Goal: Find specific page/section: Find specific page/section

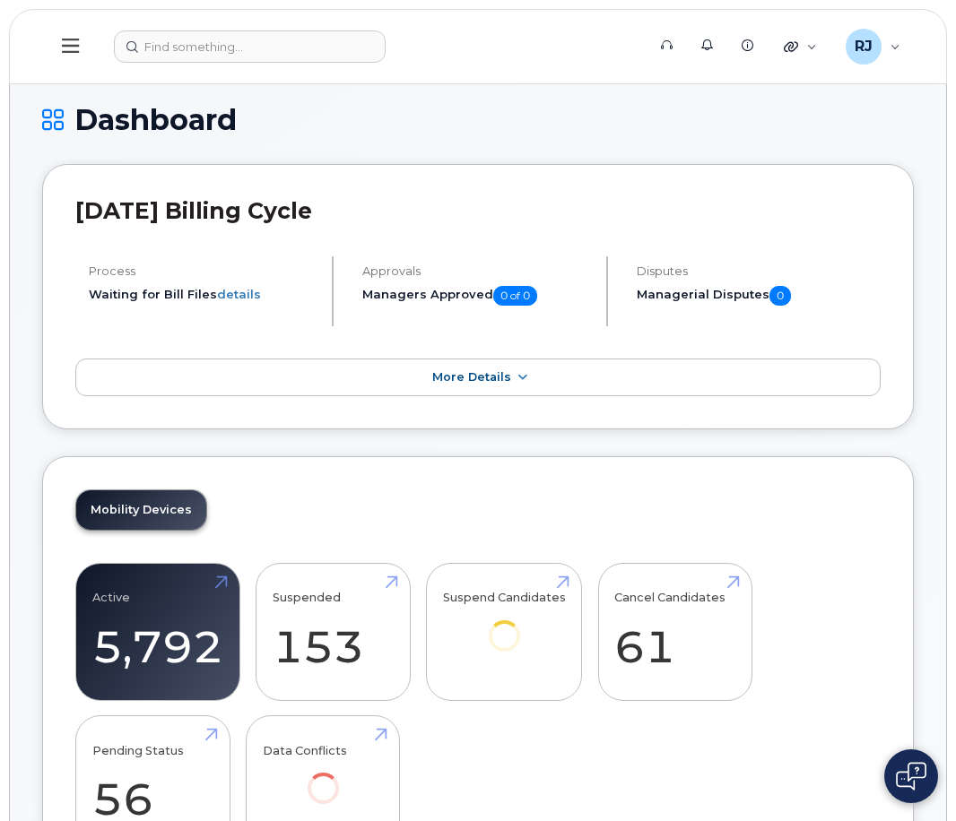
click at [74, 46] on icon at bounding box center [70, 46] width 17 height 14
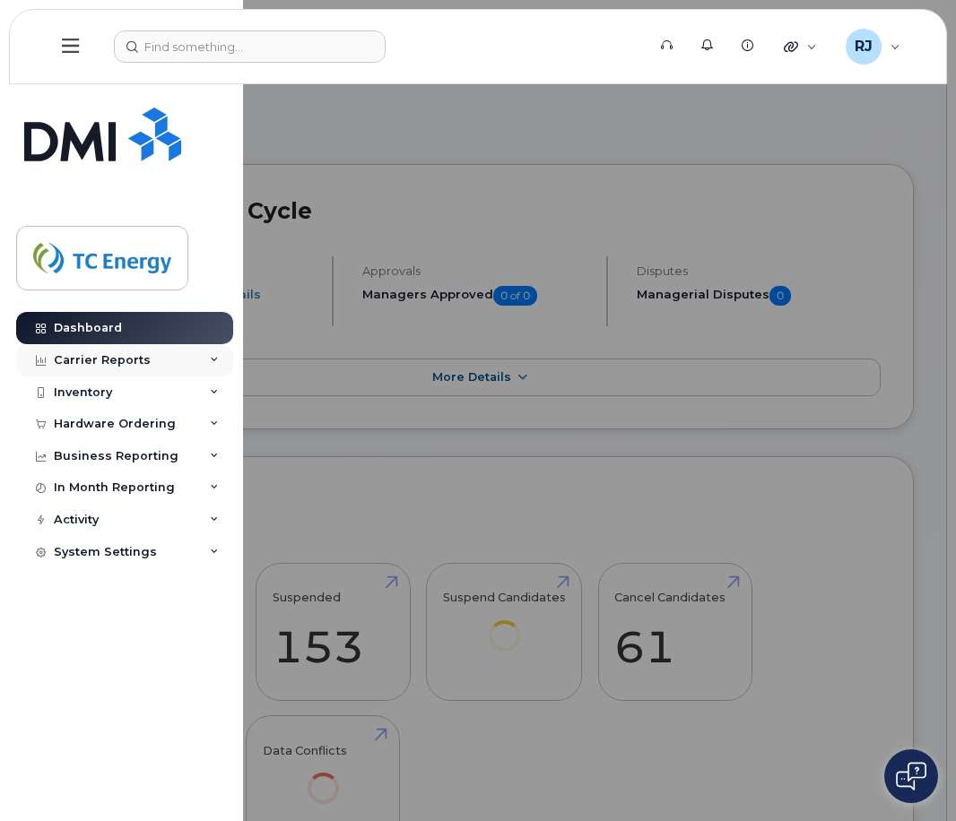
click at [112, 365] on div "Carrier Reports" at bounding box center [102, 360] width 97 height 14
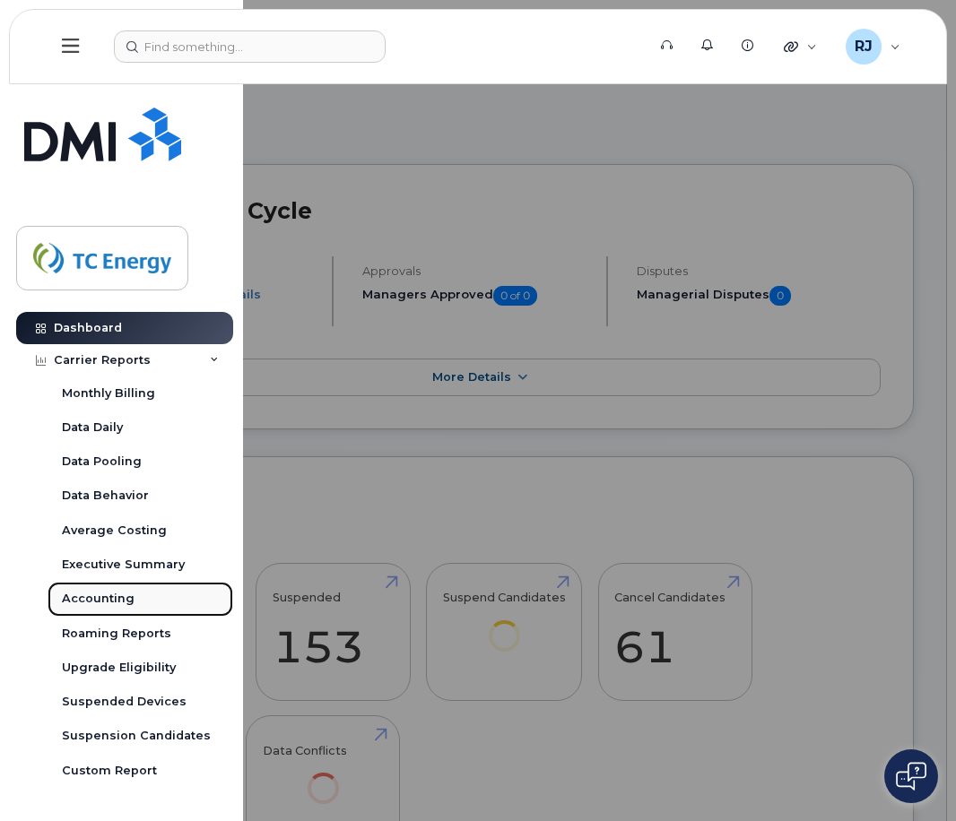
click at [124, 601] on div "Accounting" at bounding box center [98, 599] width 73 height 16
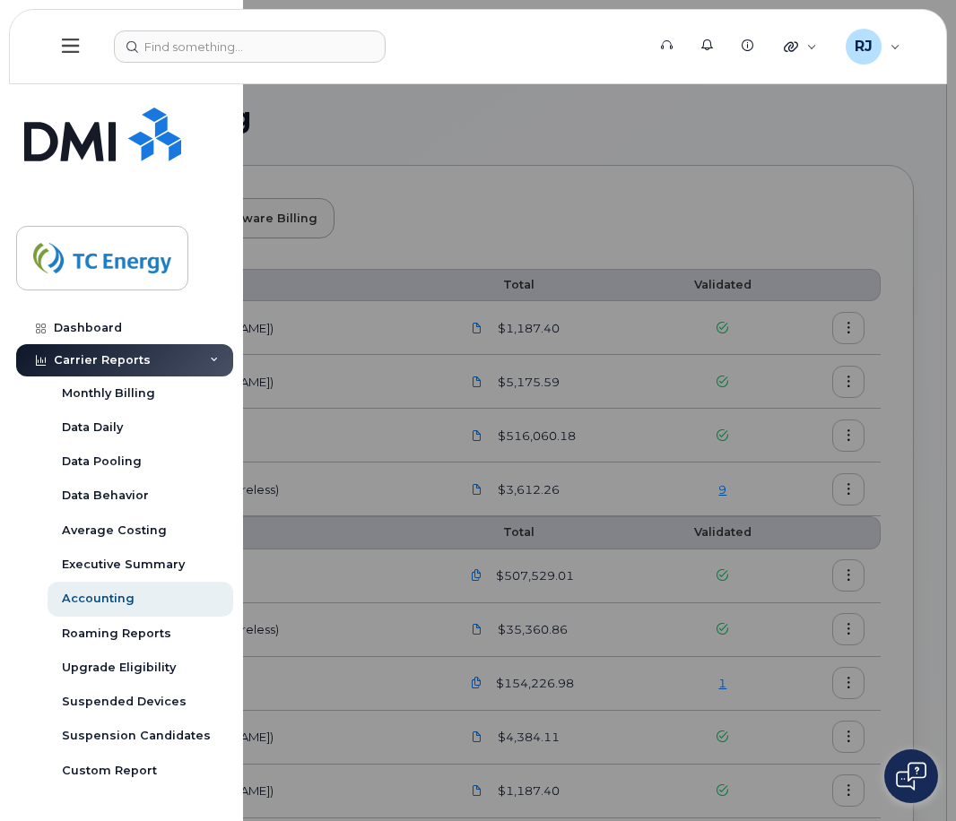
click at [625, 674] on div at bounding box center [478, 410] width 956 height 821
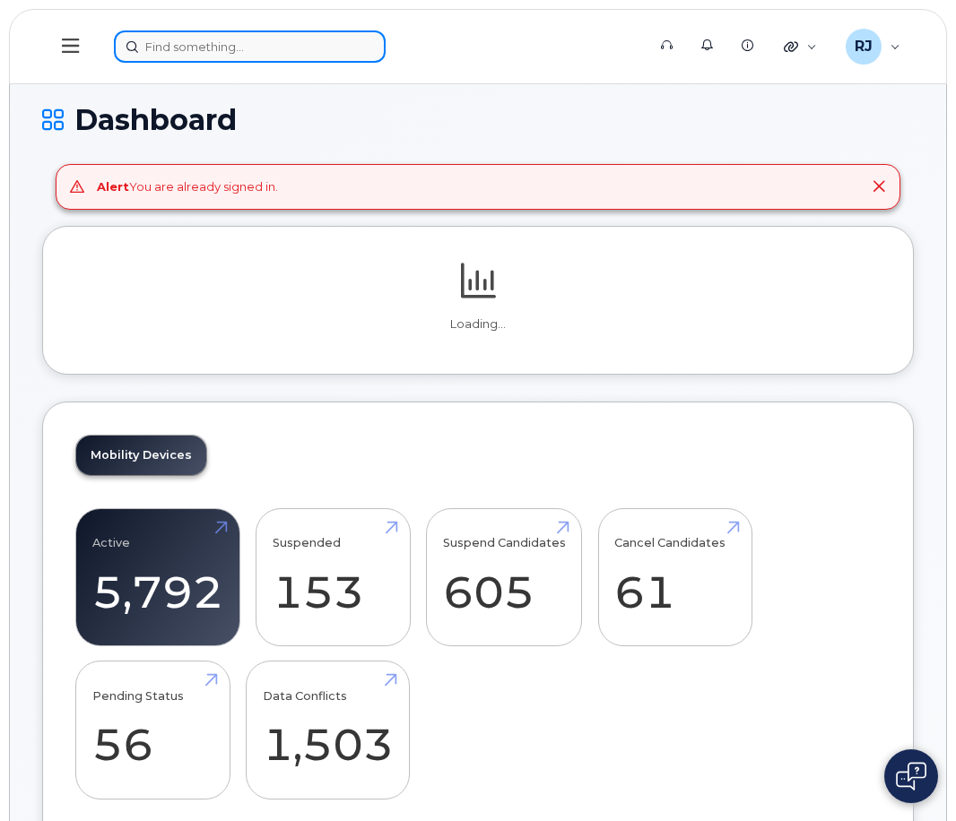
click at [207, 49] on input at bounding box center [250, 46] width 272 height 32
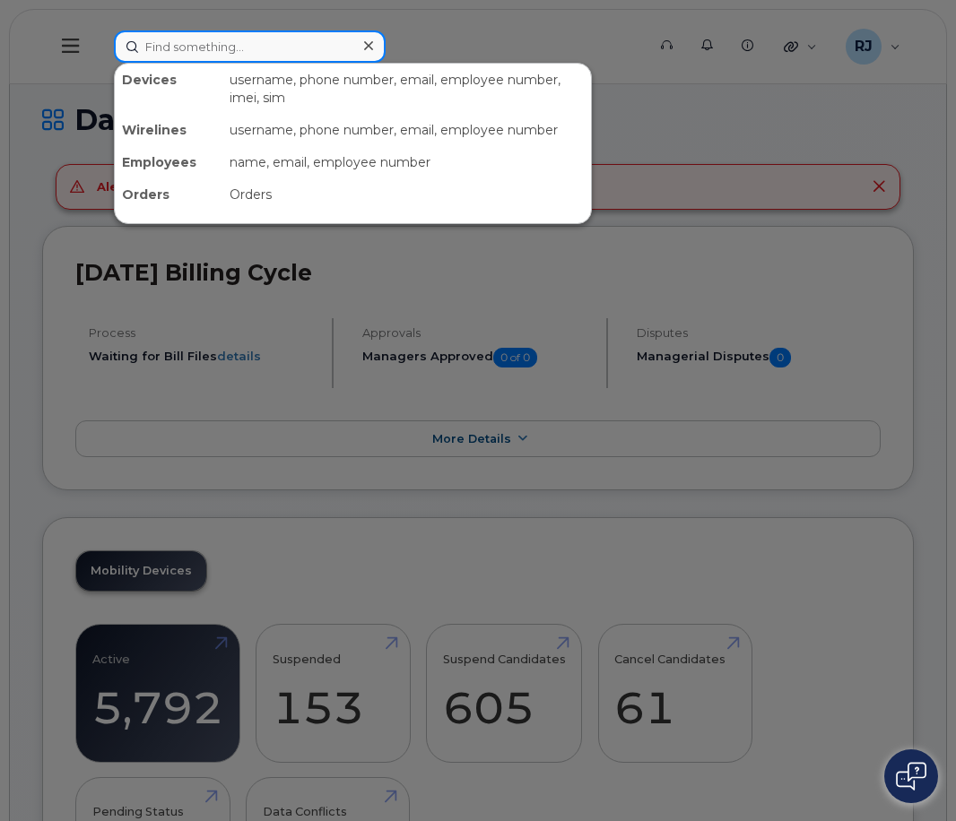
paste input "Braden Whillans"
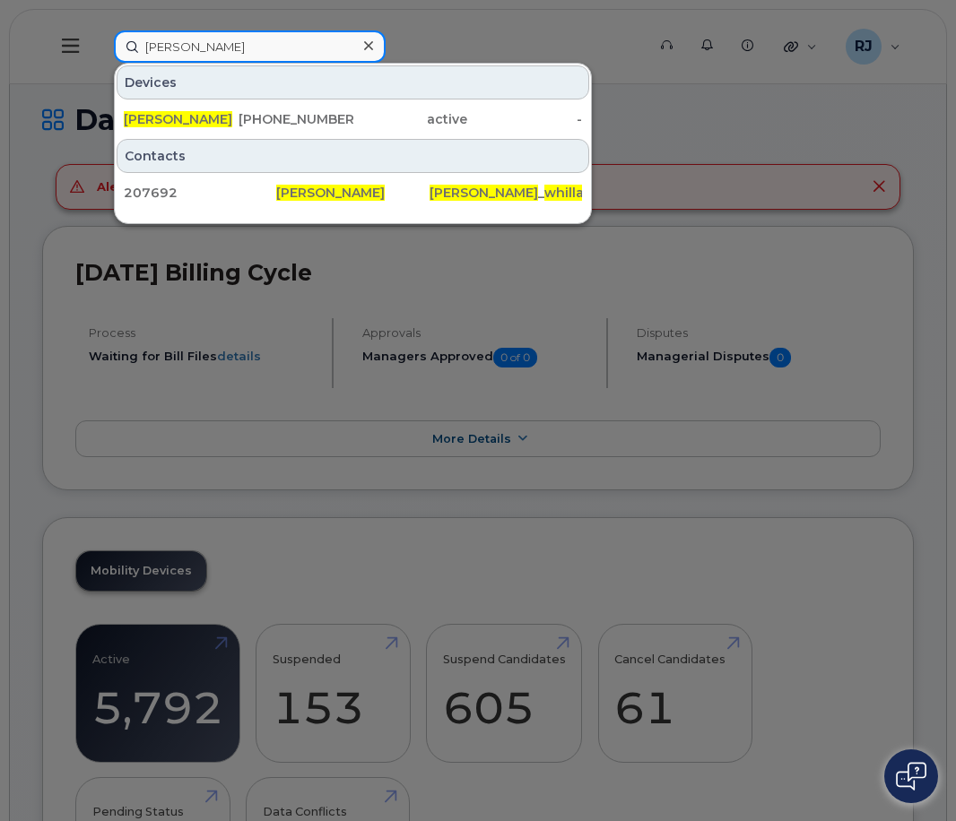
type input "Braden Whillans"
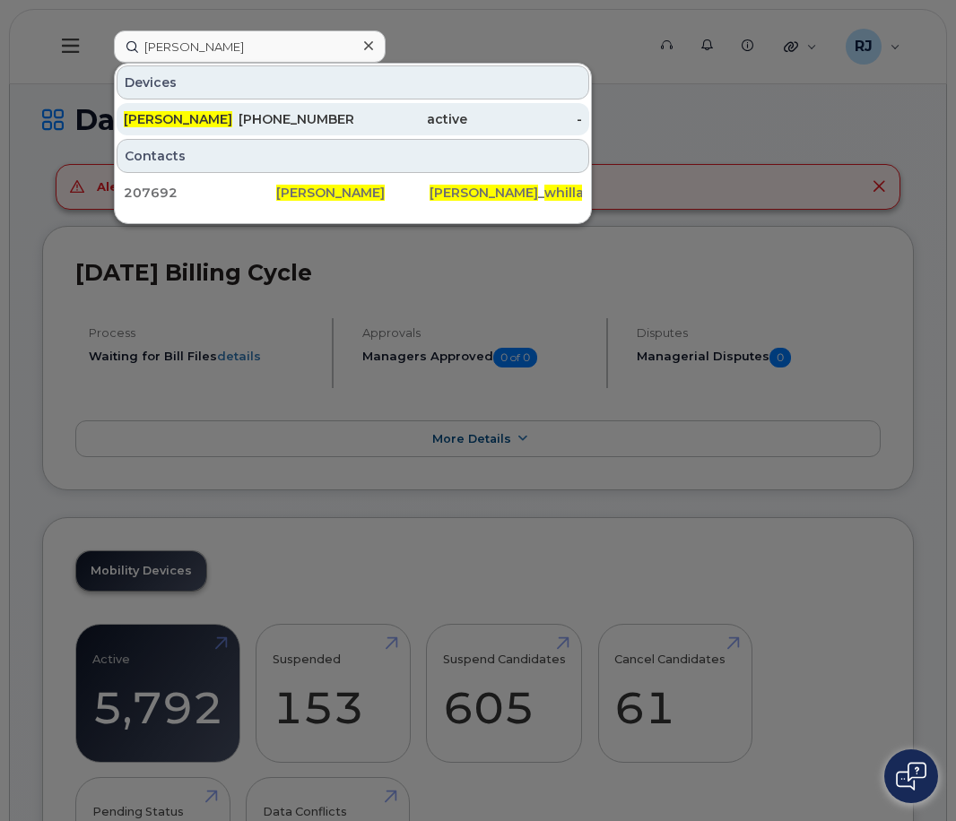
click at [374, 119] on div "active" at bounding box center [410, 119] width 115 height 18
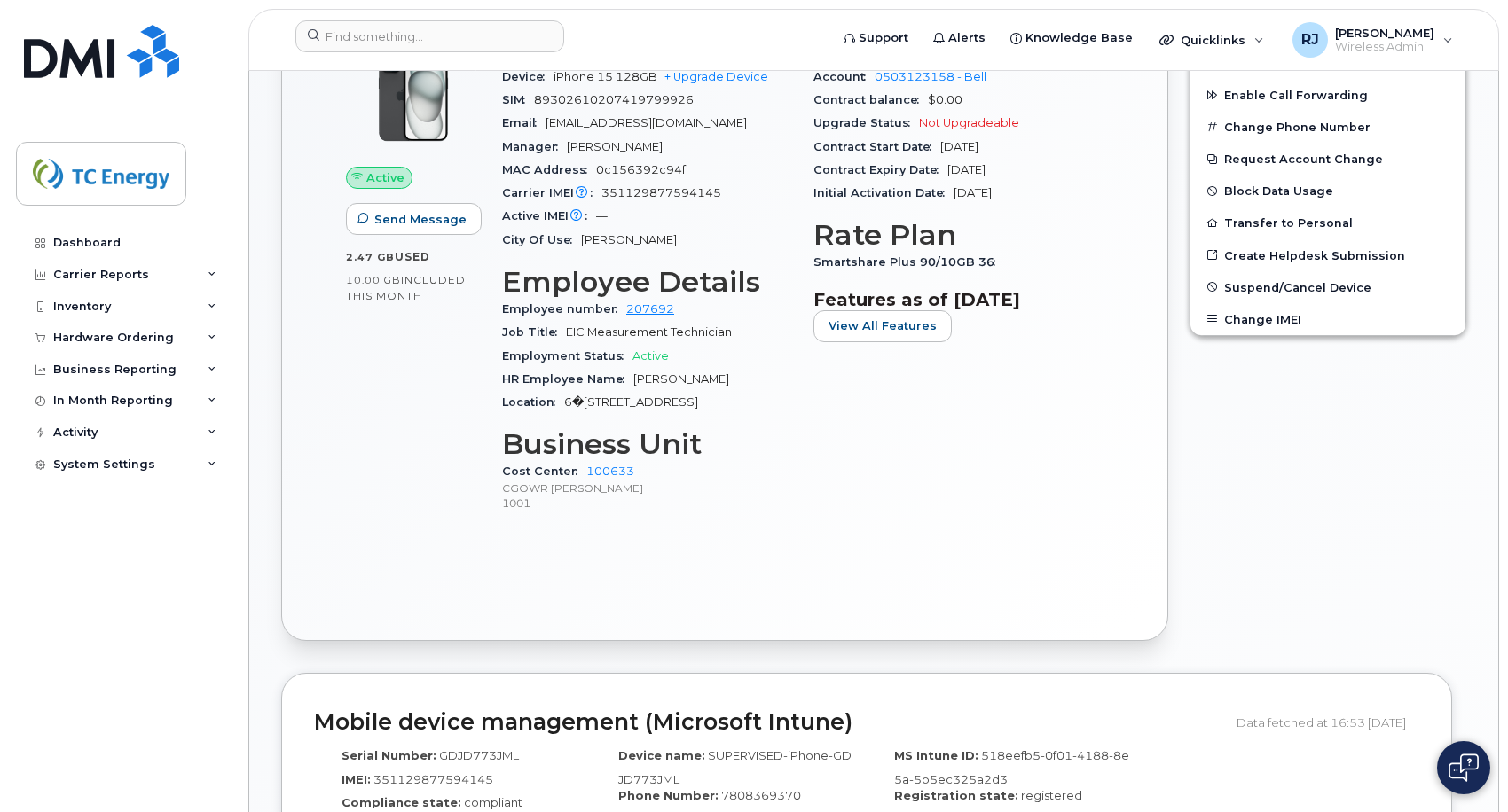
scroll to position [798, 0]
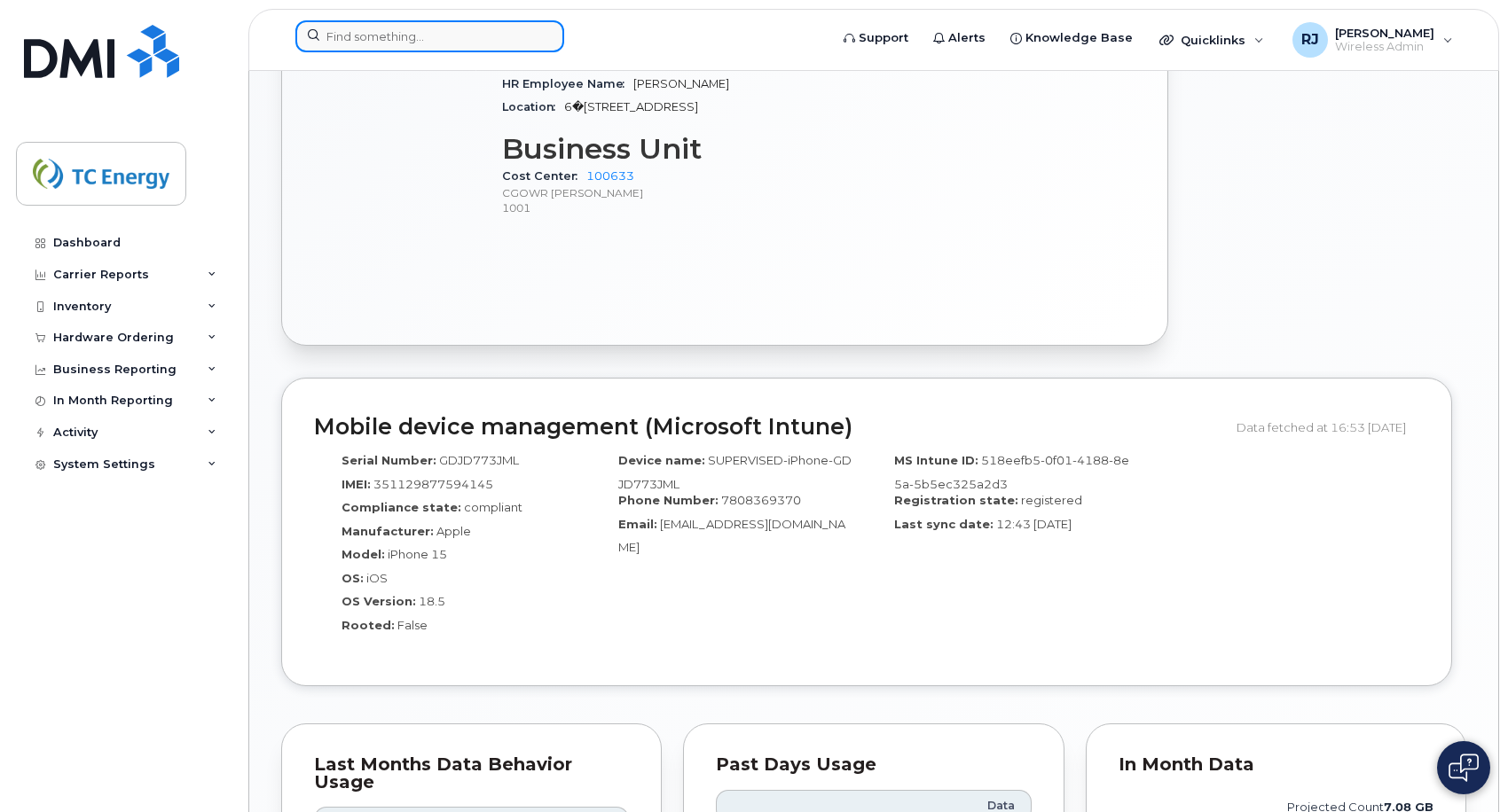
click at [434, 22] on input at bounding box center [430, 37] width 269 height 32
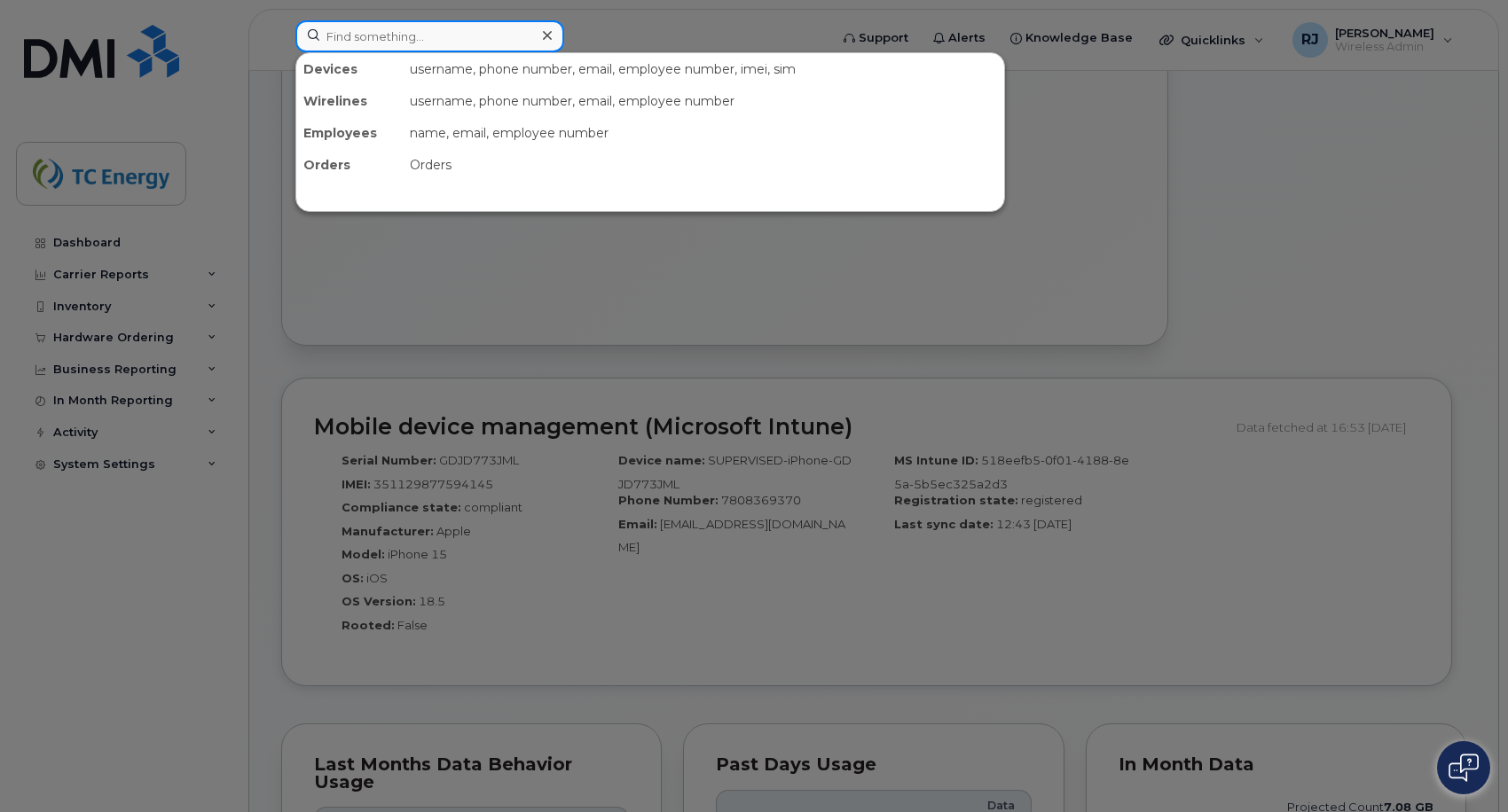
paste input "Alyssa Lapointe"
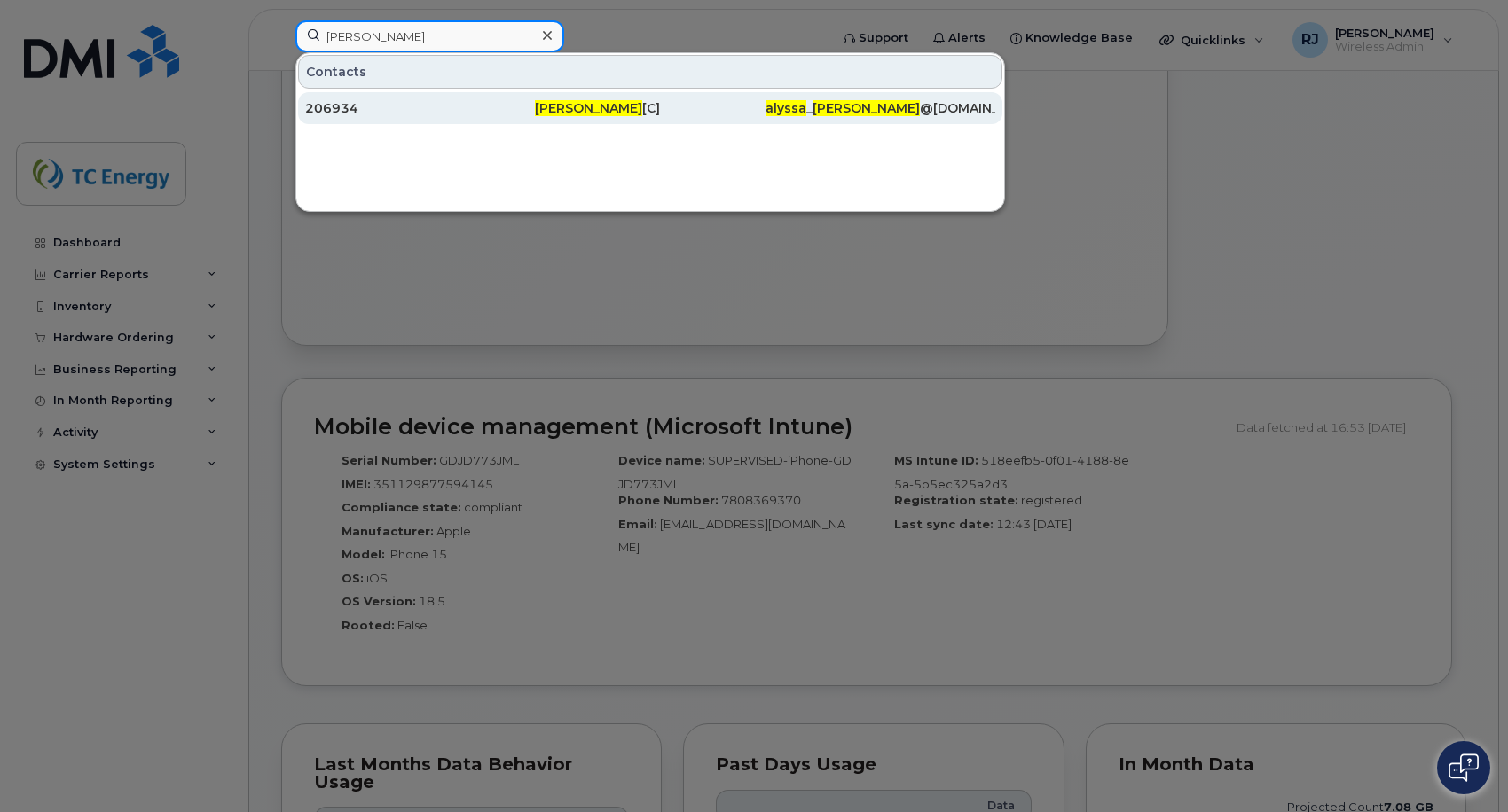
type input "Alyssa Lapointe"
click at [425, 107] on div "206934" at bounding box center [420, 108] width 230 height 18
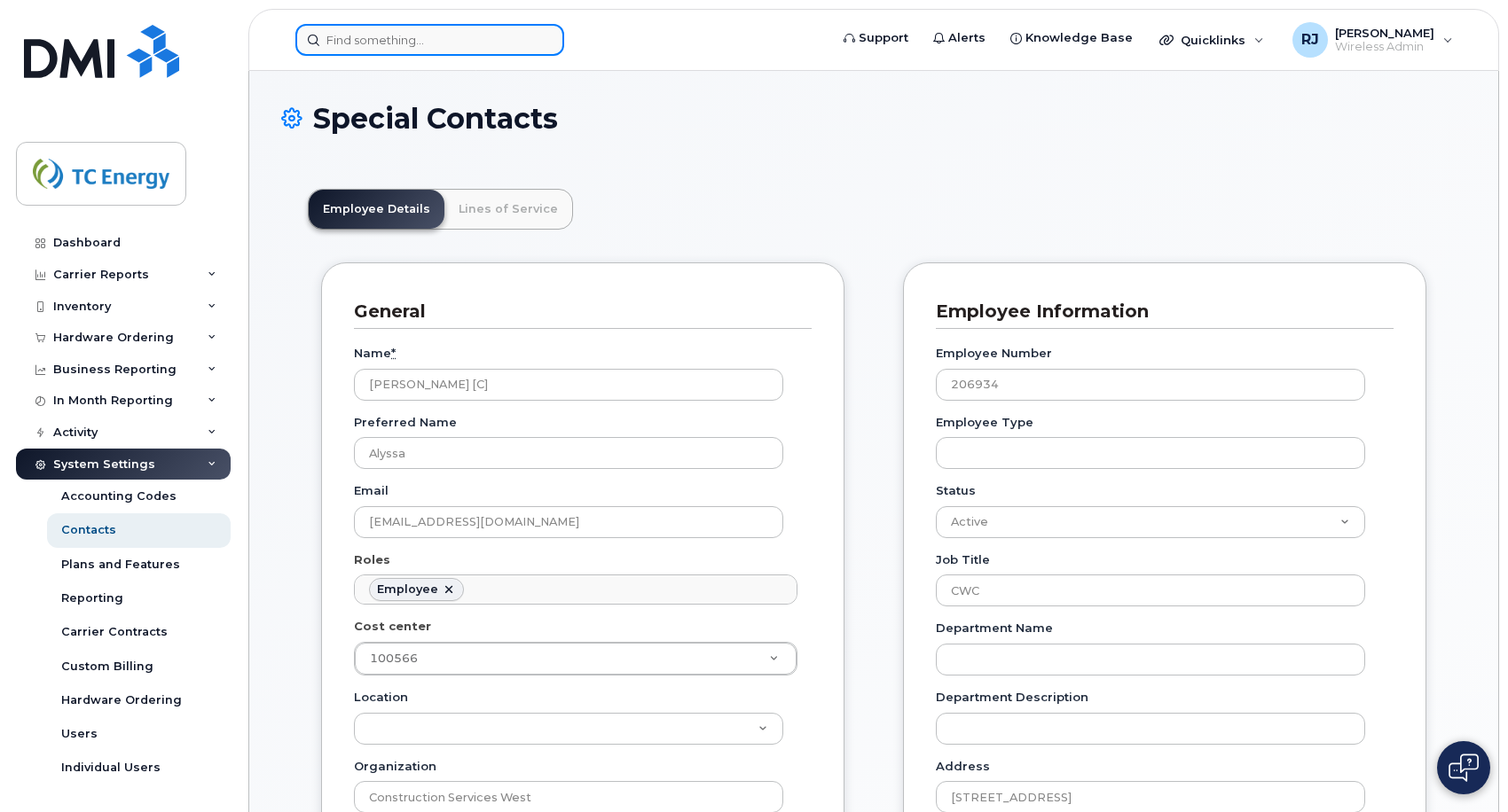
click at [430, 37] on input at bounding box center [430, 40] width 269 height 32
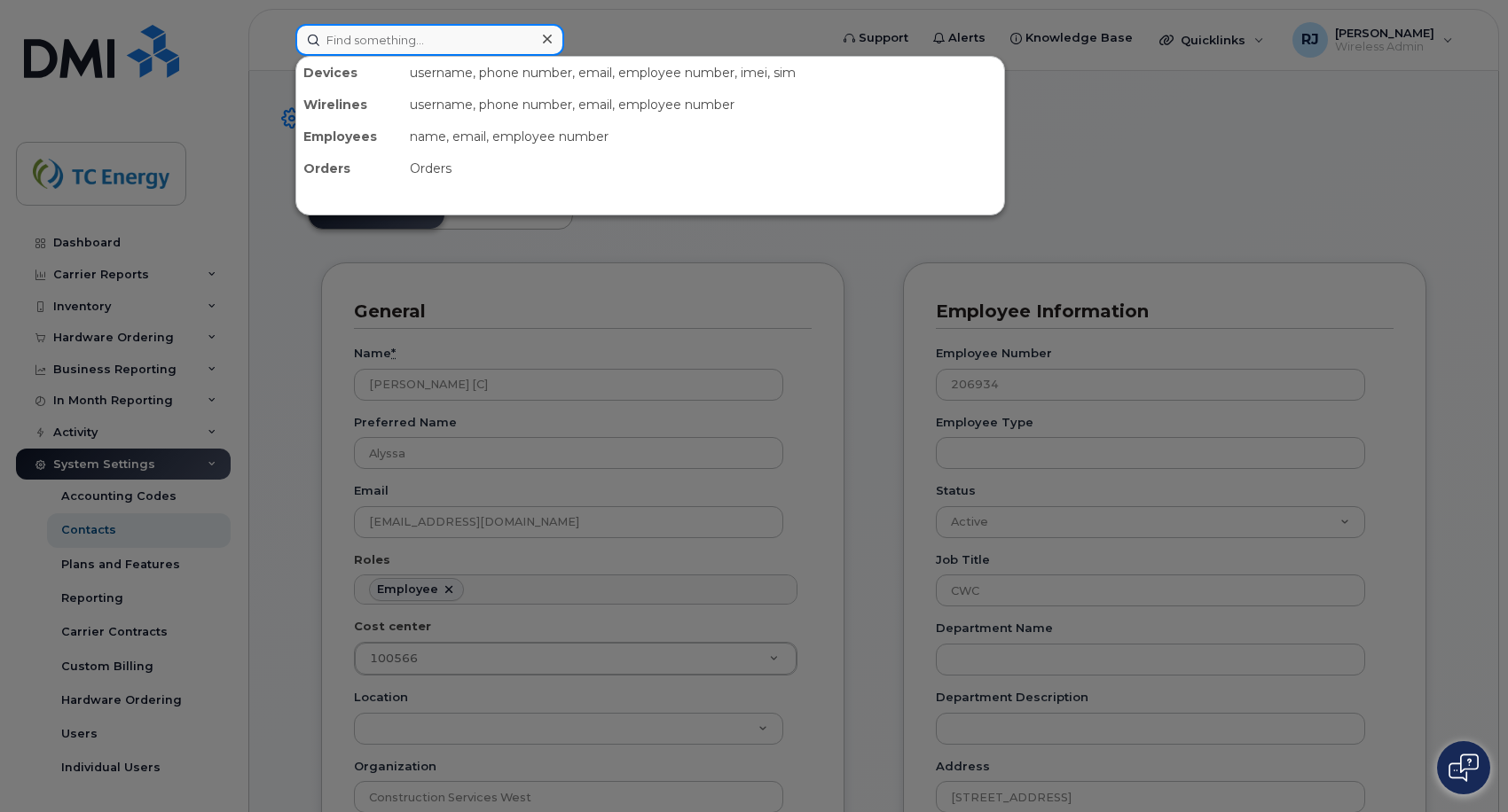
paste input "Bryce Uttley"
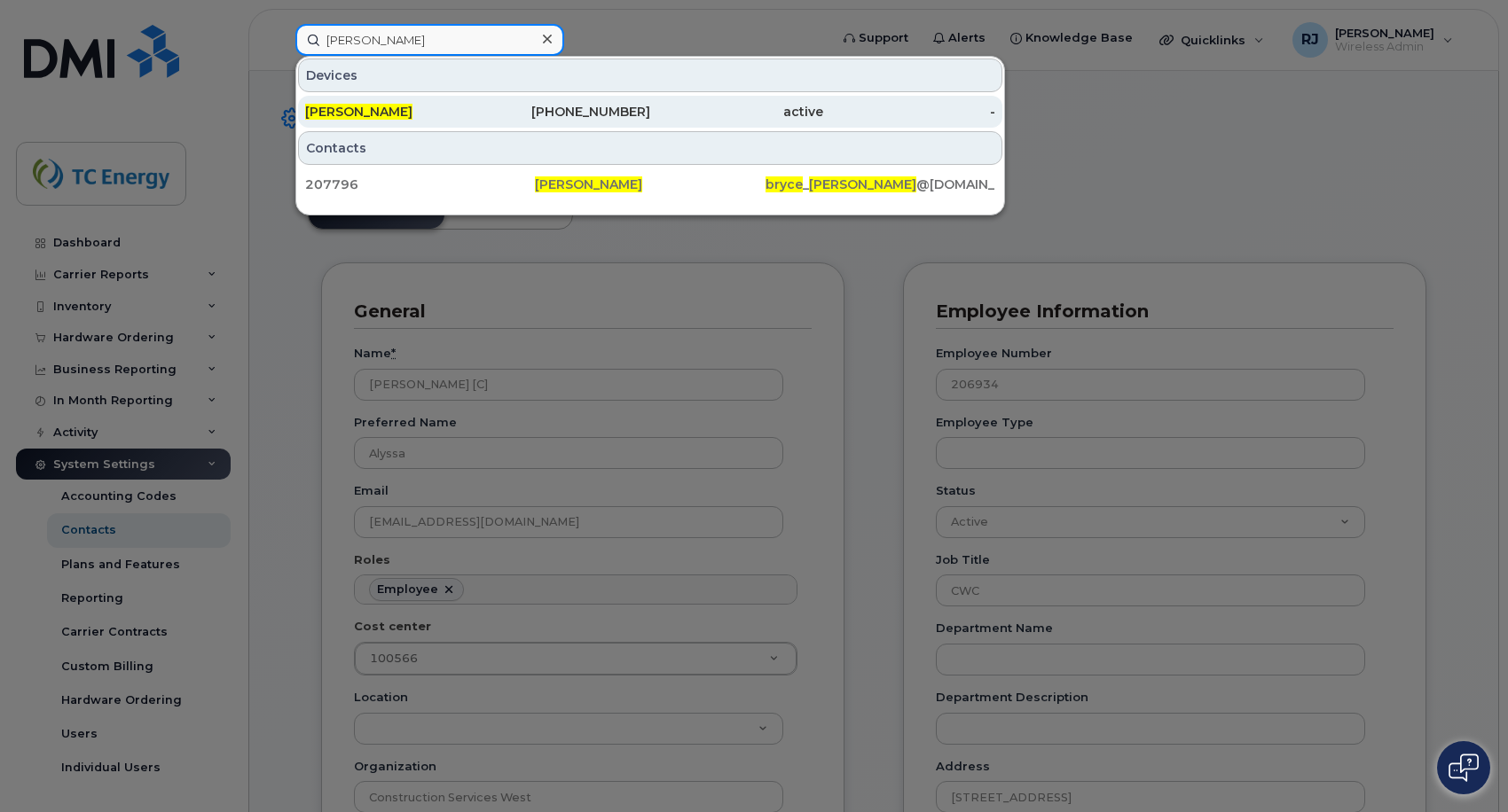
type input "Bryce Uttley"
click at [407, 116] on div "Bryce Uttley" at bounding box center [391, 112] width 173 height 18
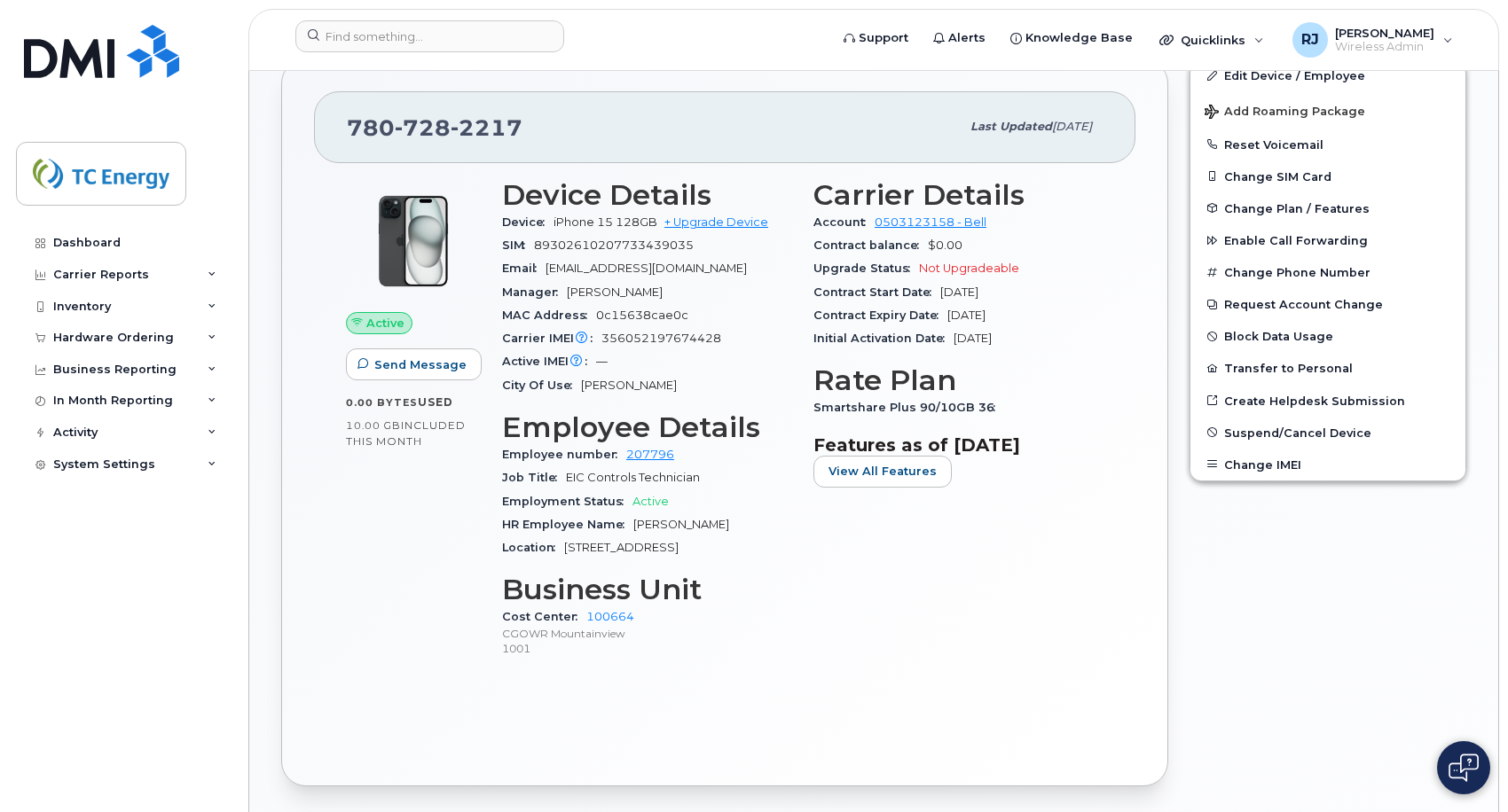
scroll to position [443, 0]
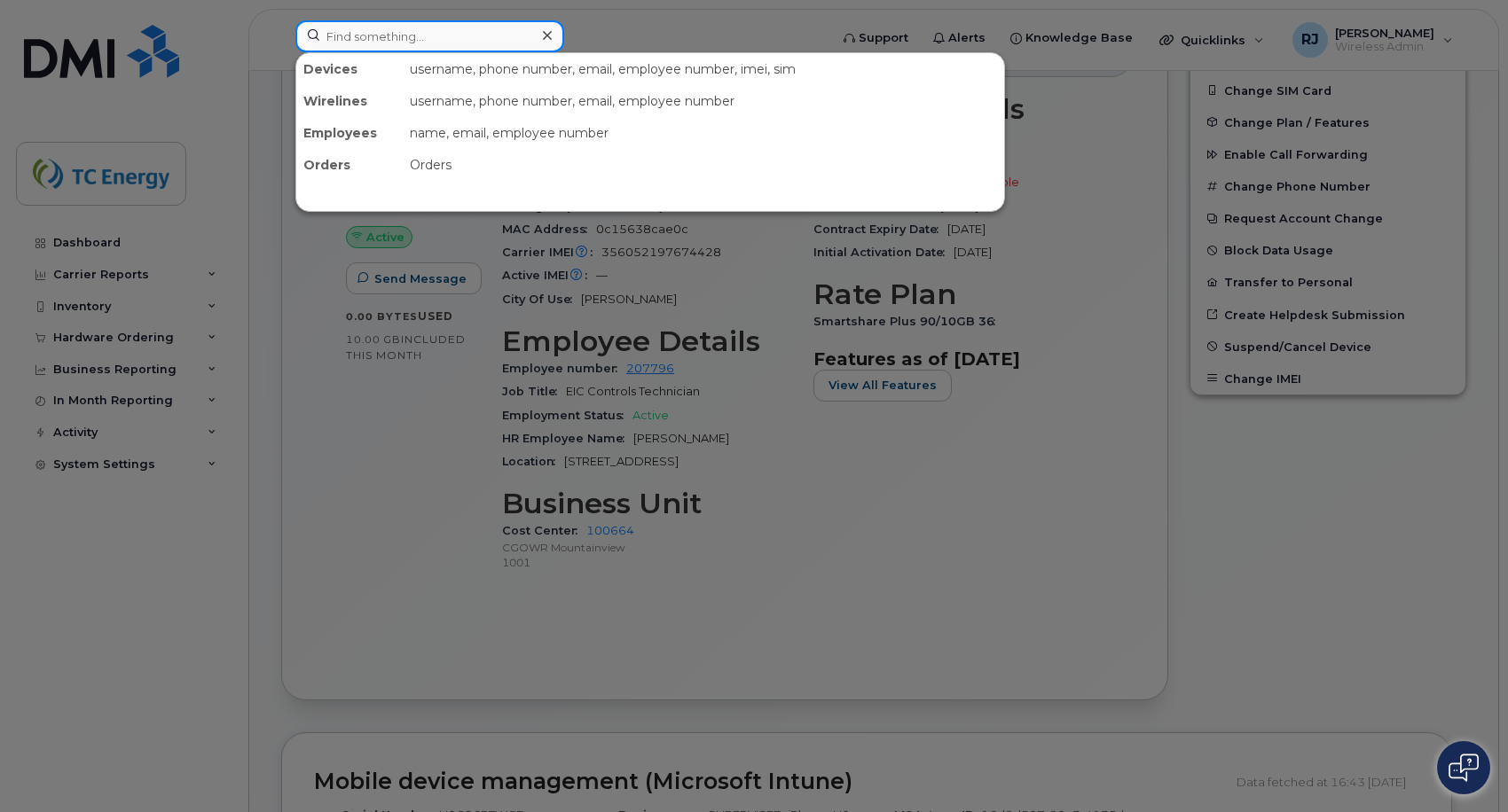
click at [468, 30] on input at bounding box center [430, 37] width 269 height 32
paste input "[PERSON_NAME]"
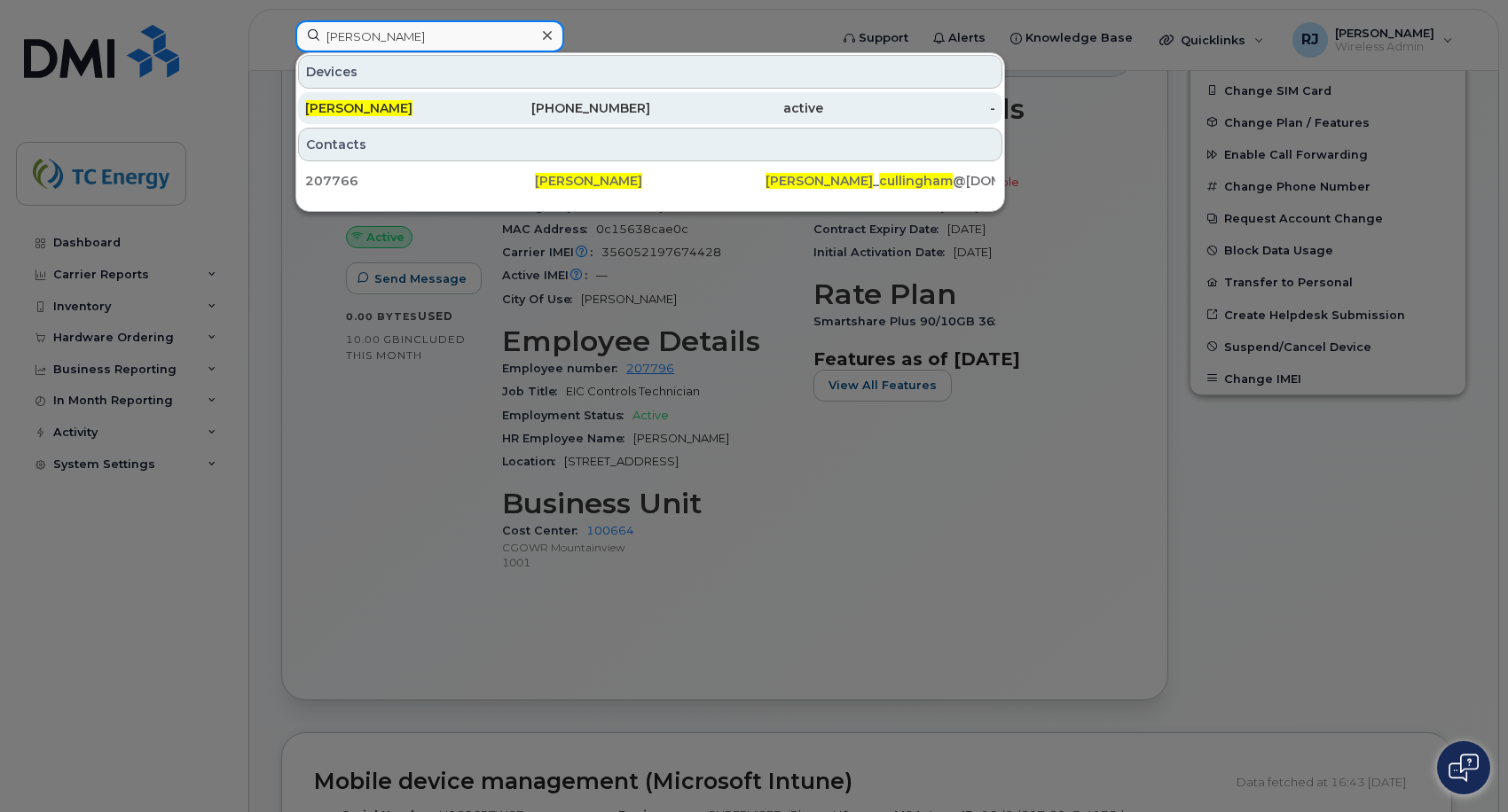
type input "[PERSON_NAME]"
click at [475, 115] on div "[PERSON_NAME]" at bounding box center [391, 108] width 173 height 18
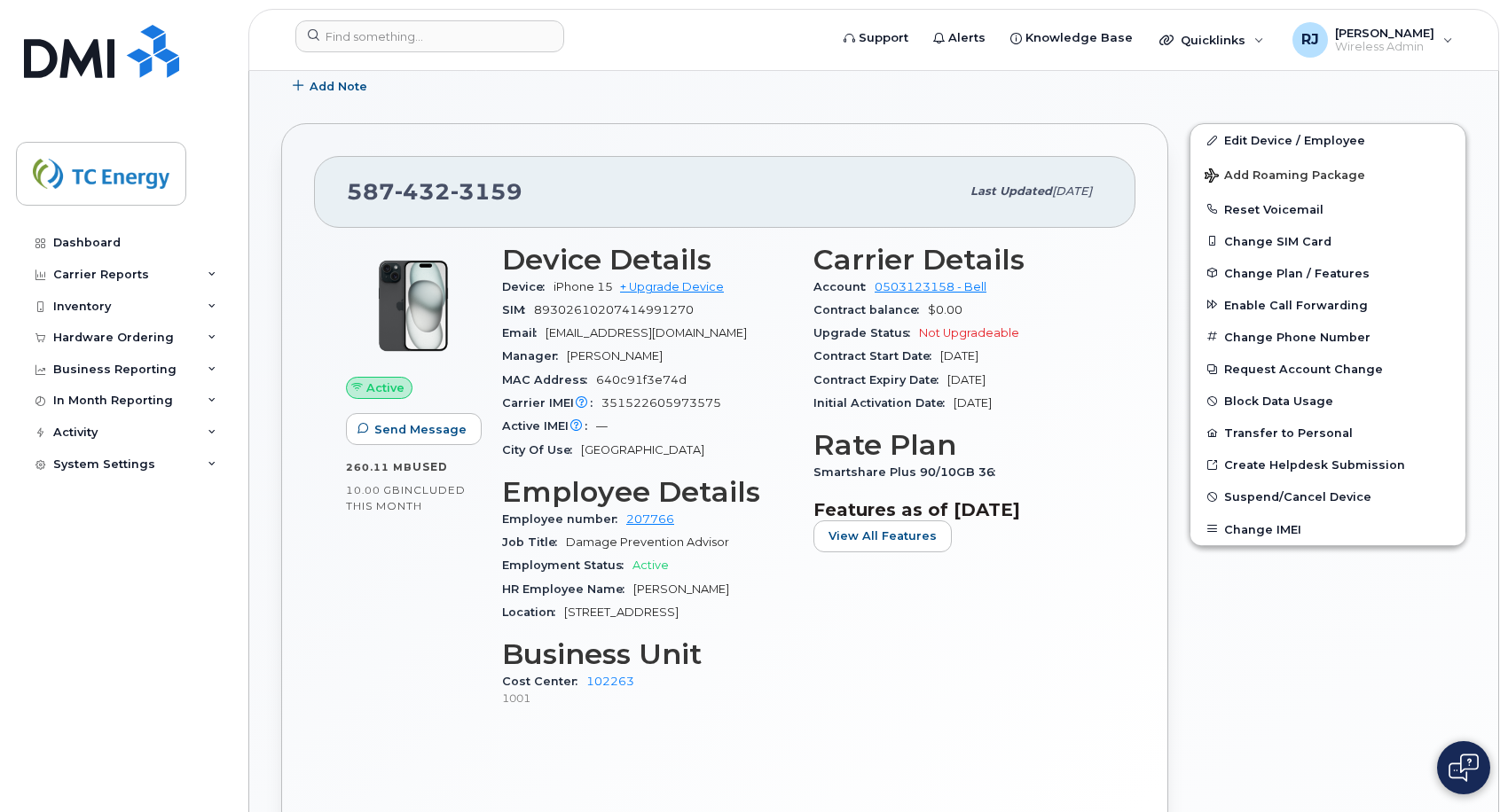
scroll to position [355, 0]
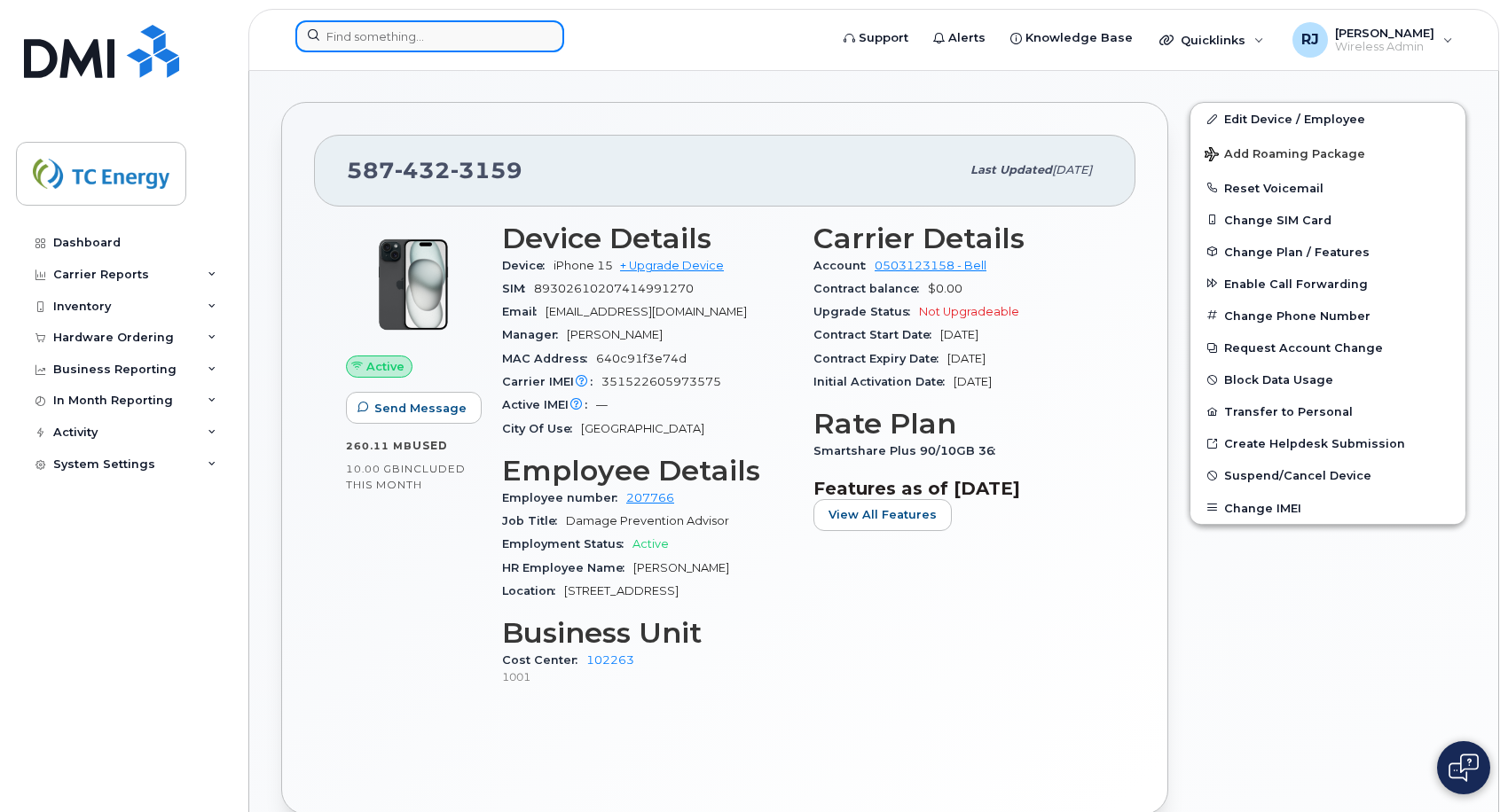
click at [435, 30] on input at bounding box center [430, 37] width 269 height 32
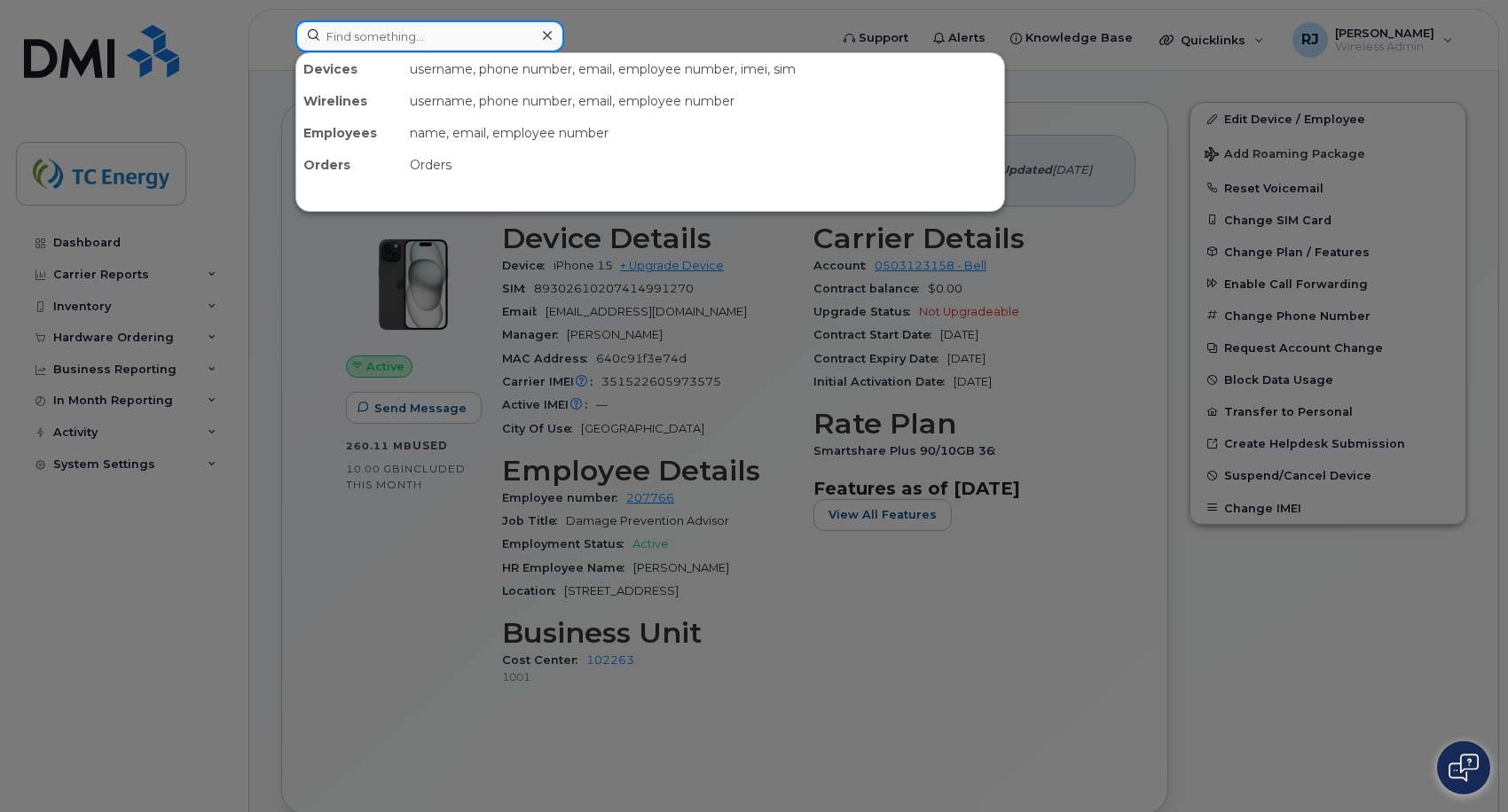
paste input "Dan Cooper"
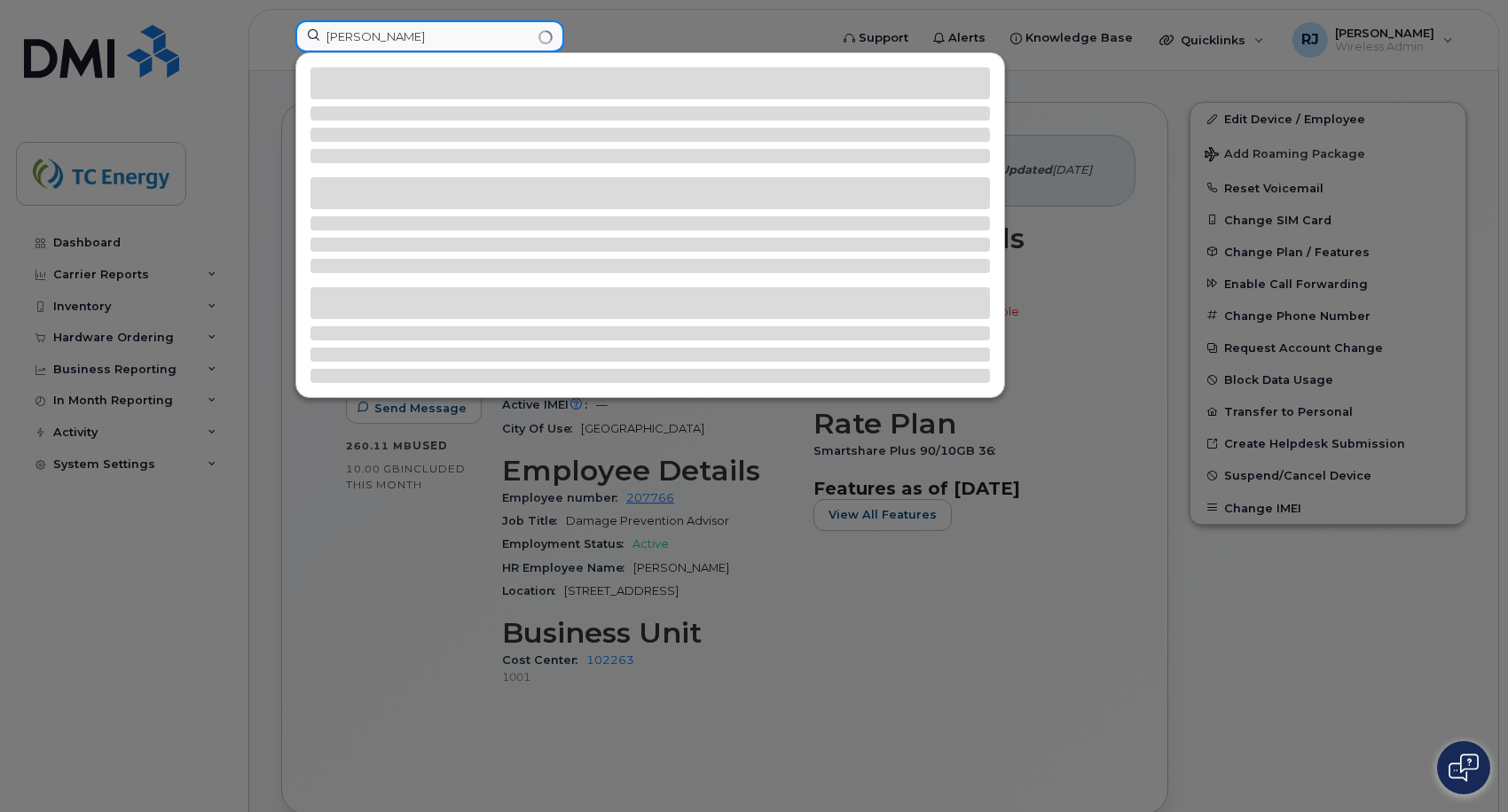
type input "Dan Cooper"
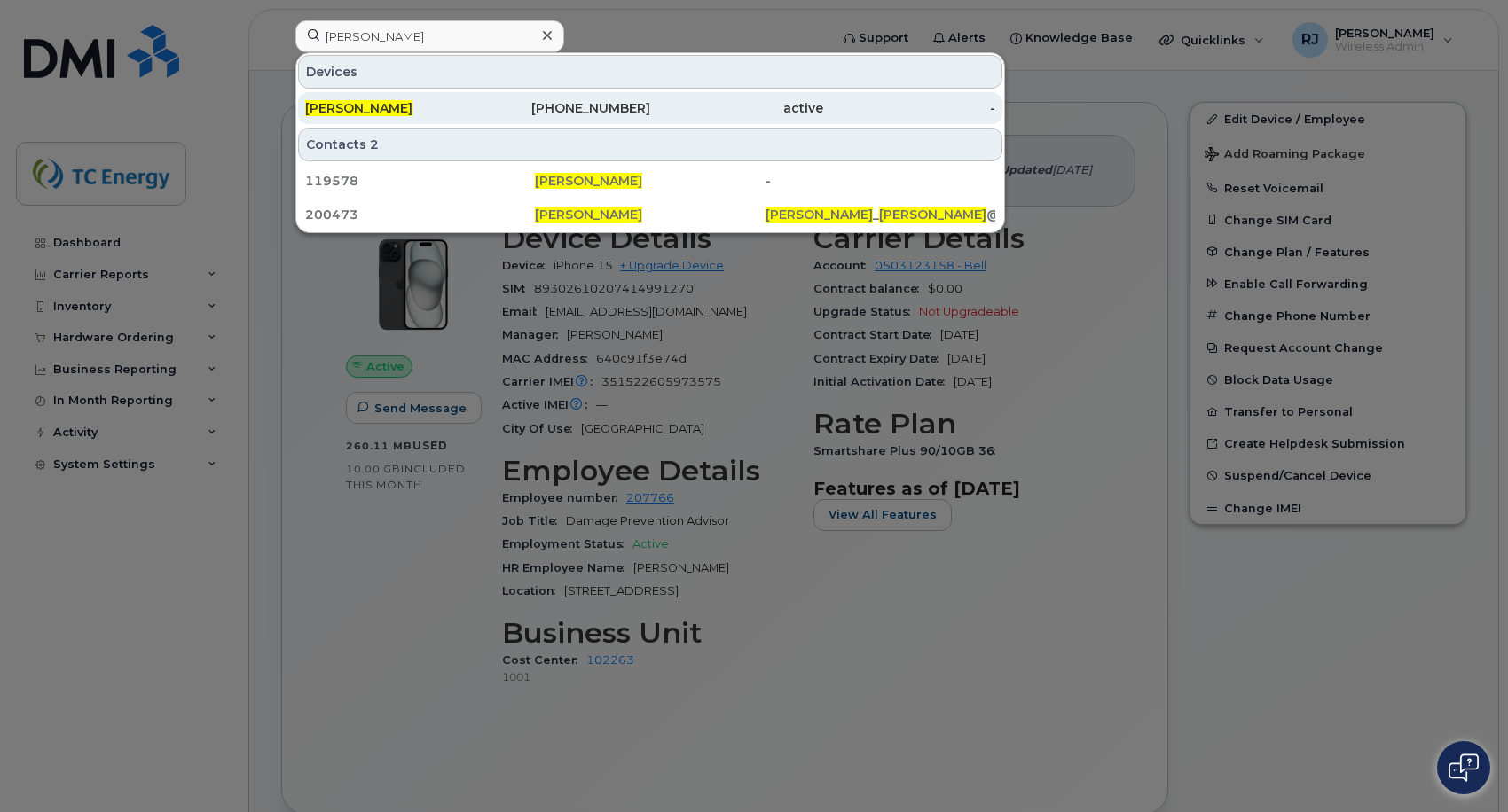
click at [430, 105] on div "Dan Cooper" at bounding box center [391, 108] width 173 height 18
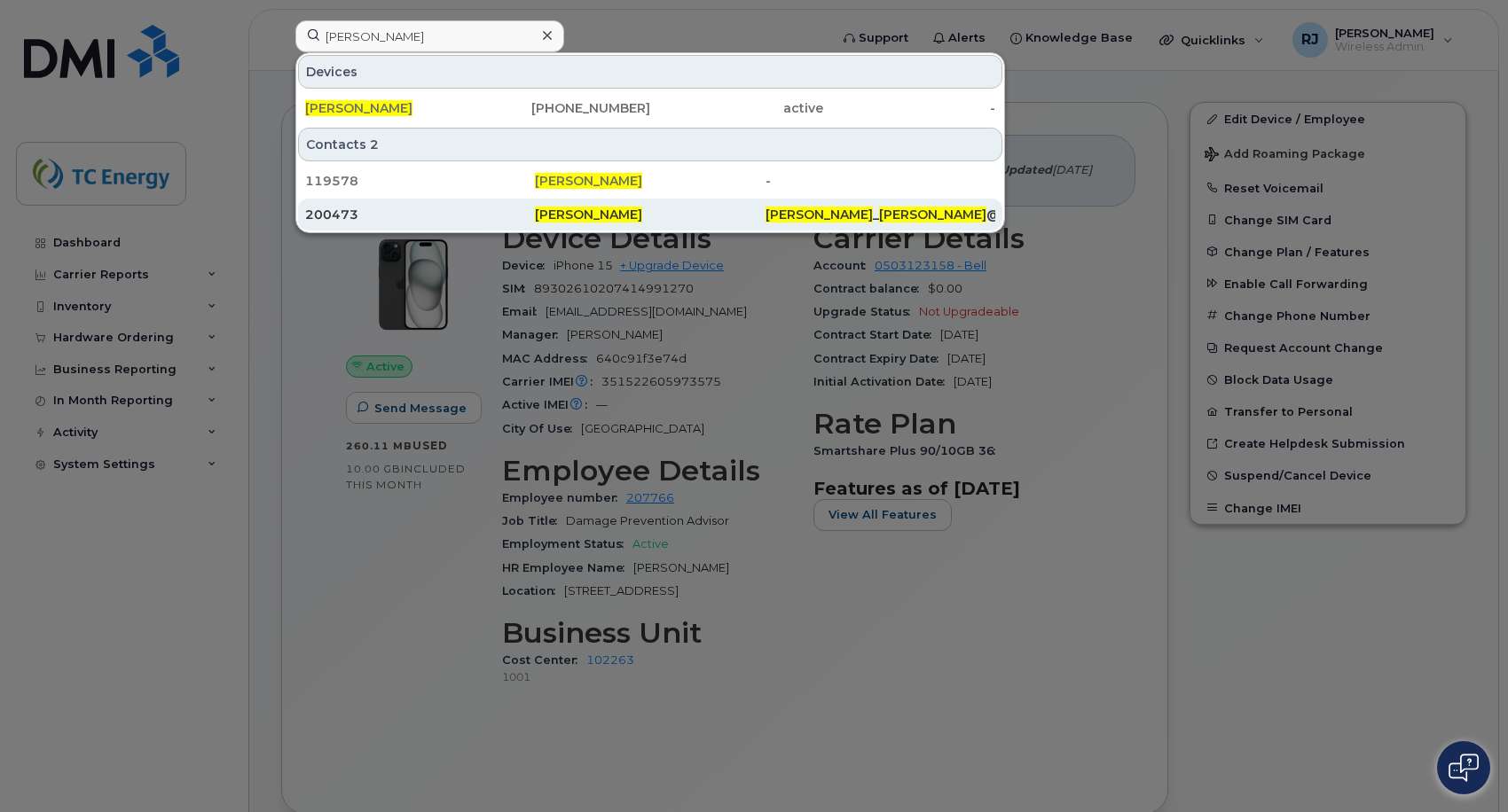
click at [578, 219] on span "Dan Cooper" at bounding box center [589, 215] width 108 height 16
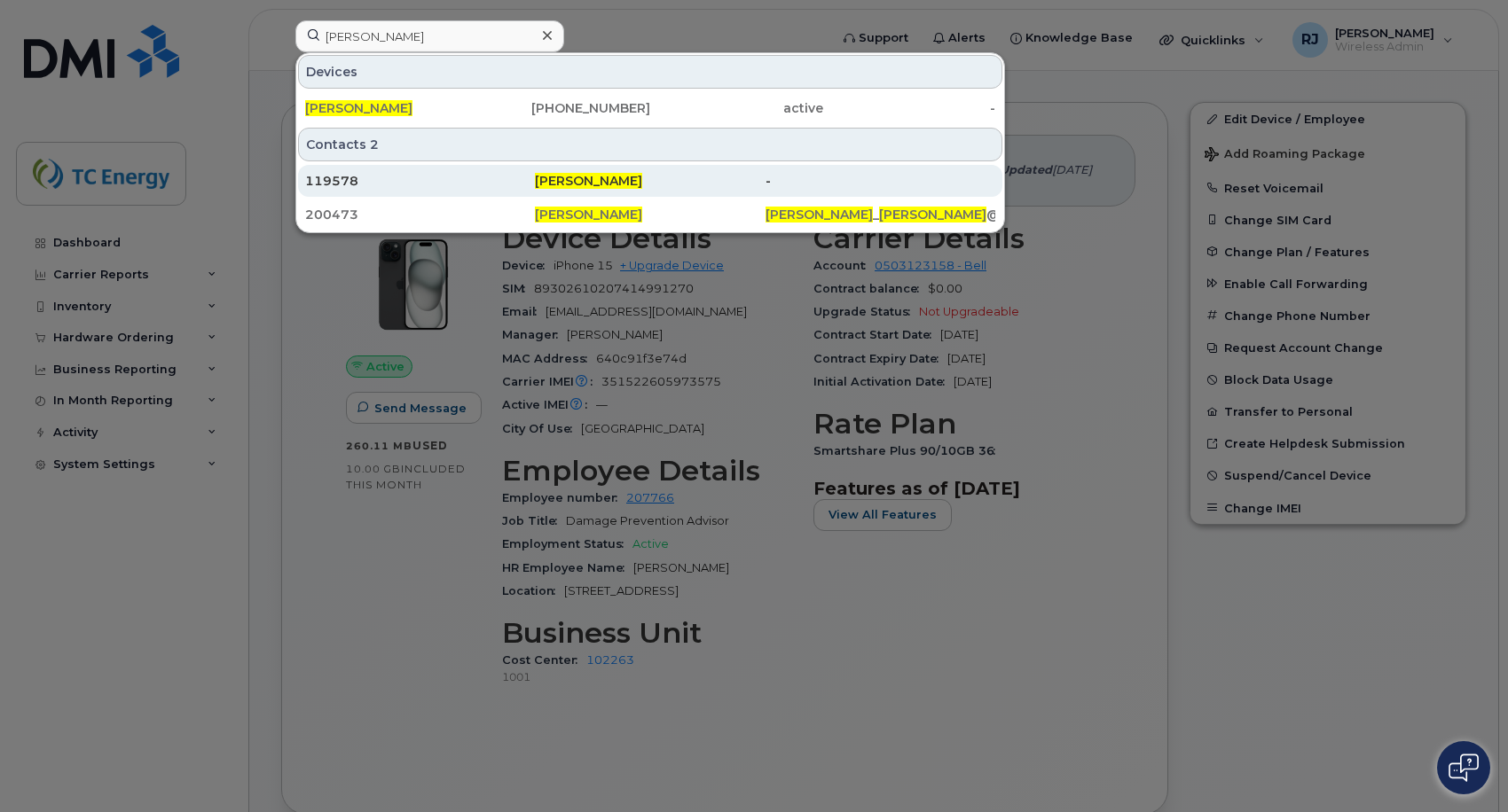
click at [597, 177] on span "Dan Cooper" at bounding box center [589, 181] width 108 height 16
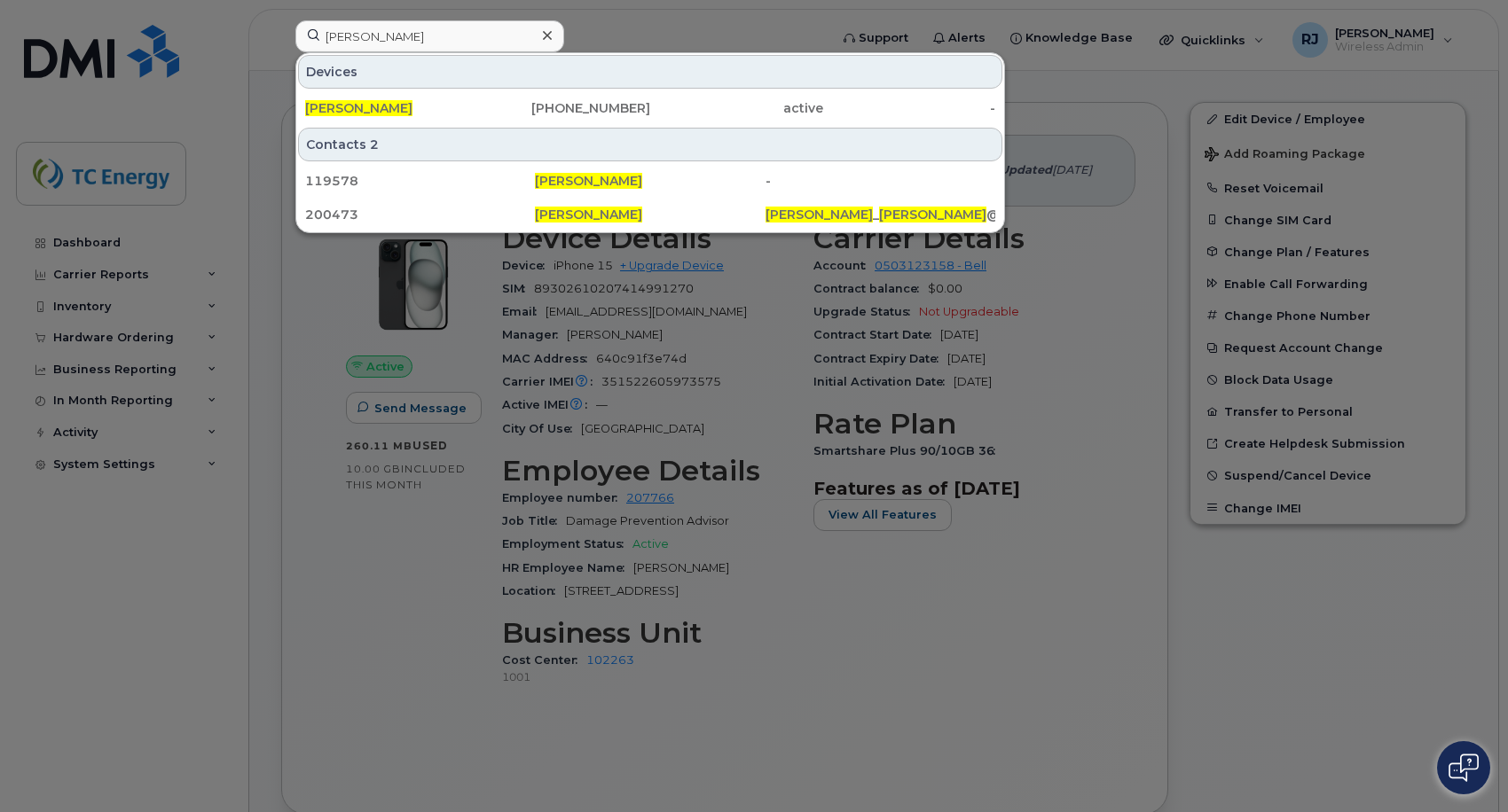
click at [726, 42] on div at bounding box center [754, 406] width 1508 height 812
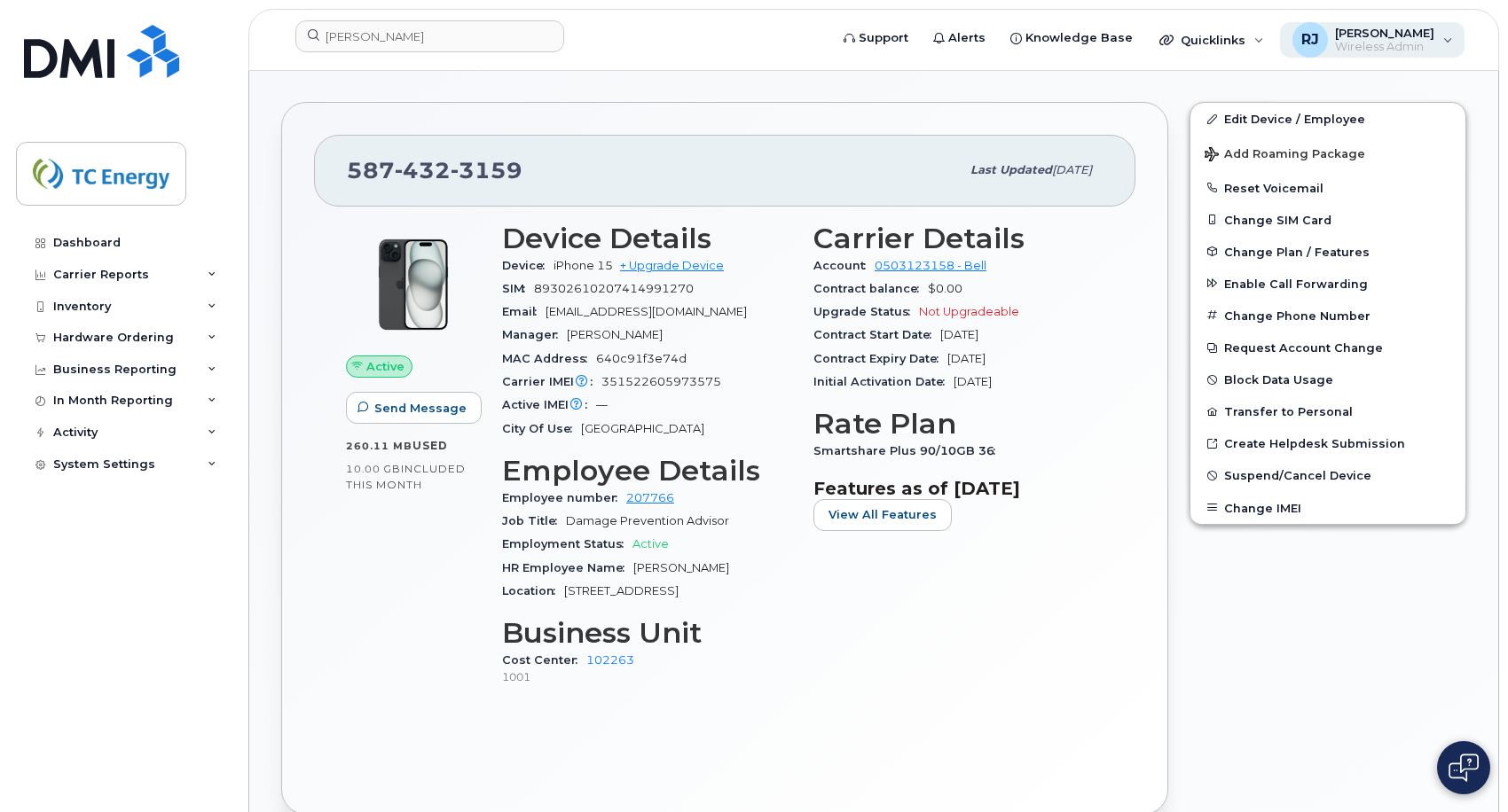
click at [1392, 37] on span "[PERSON_NAME]" at bounding box center [1385, 33] width 99 height 14
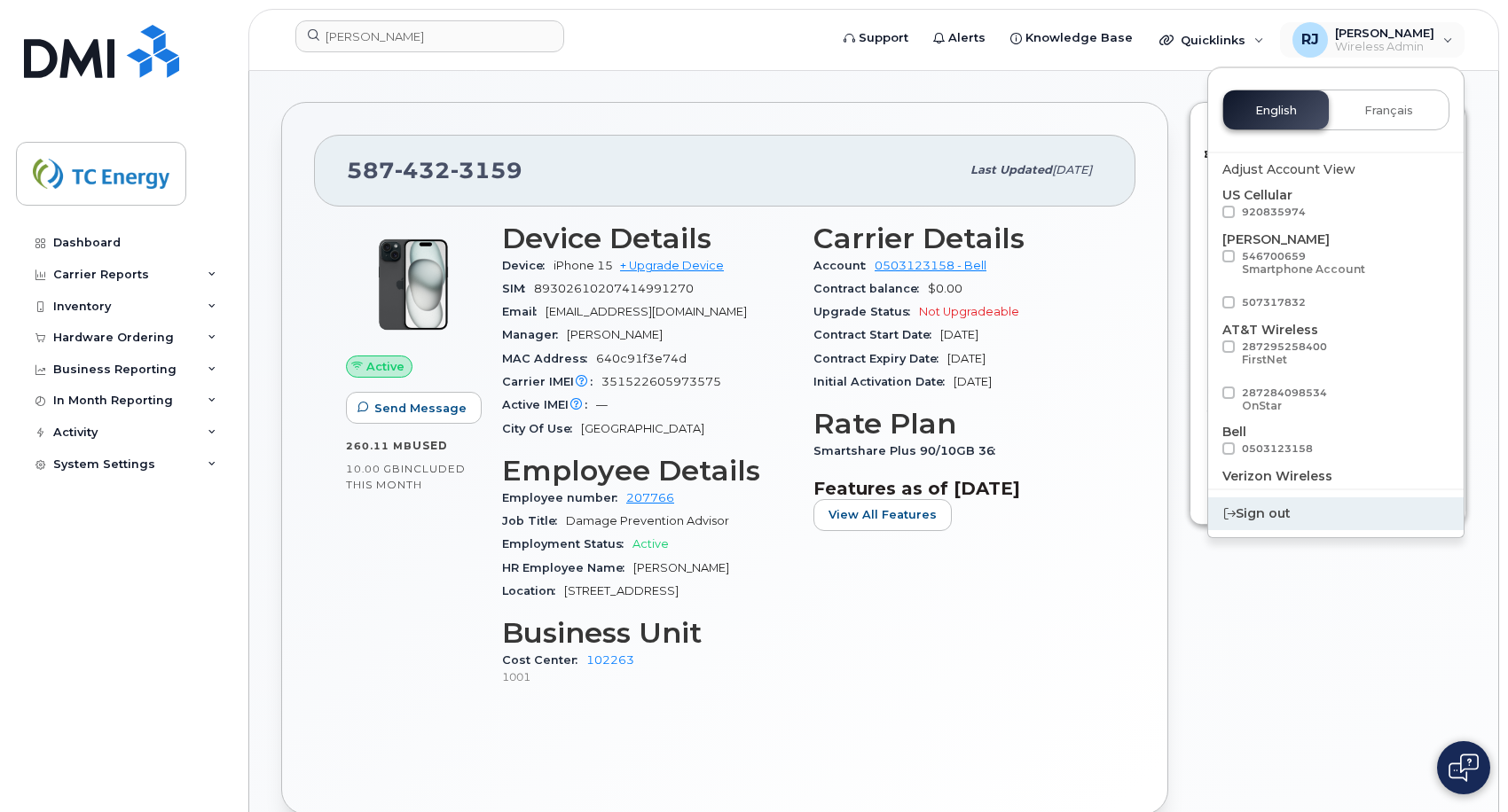
click at [1271, 519] on div "Sign out" at bounding box center [1336, 513] width 255 height 33
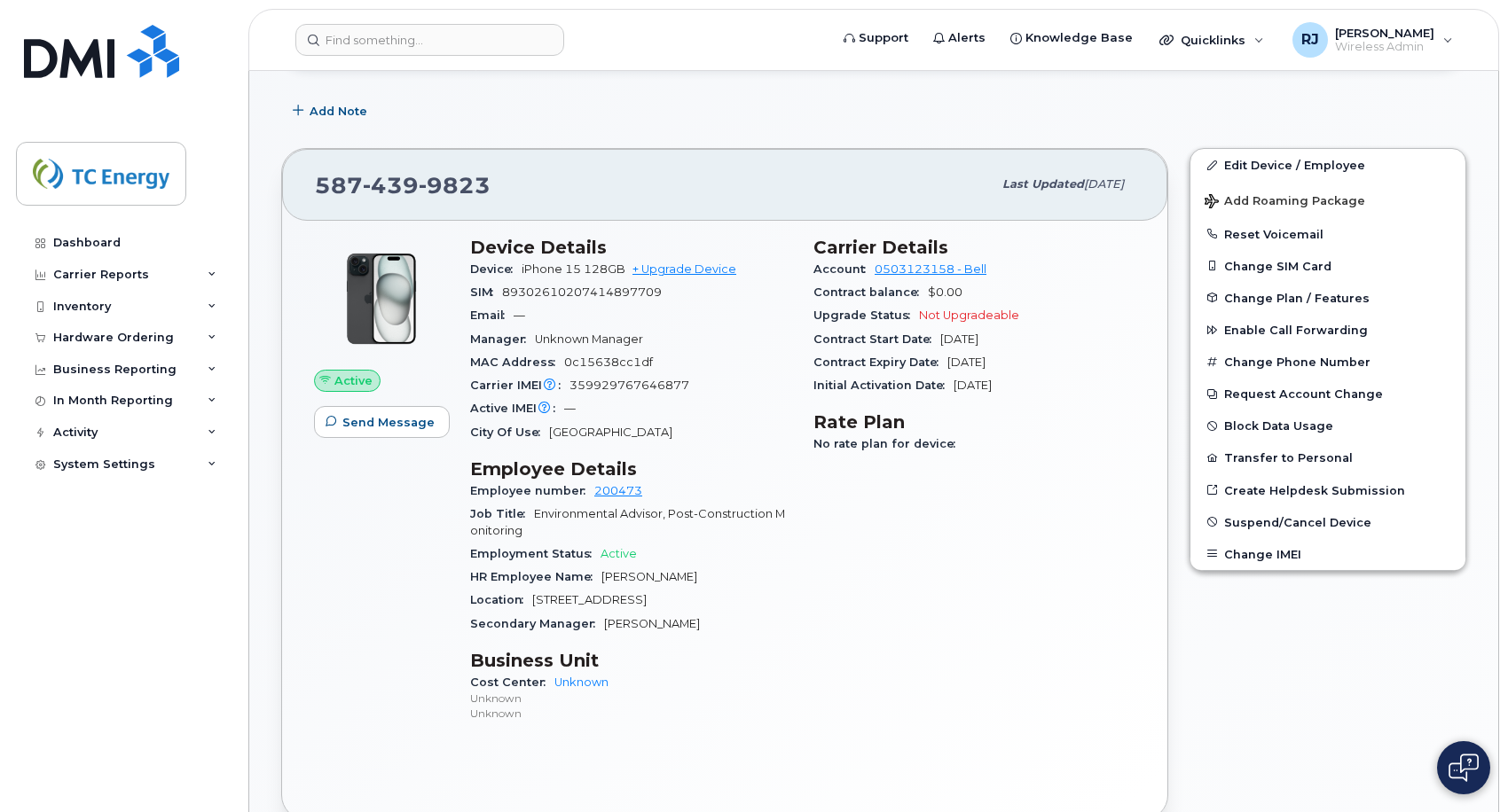
scroll to position [266, 0]
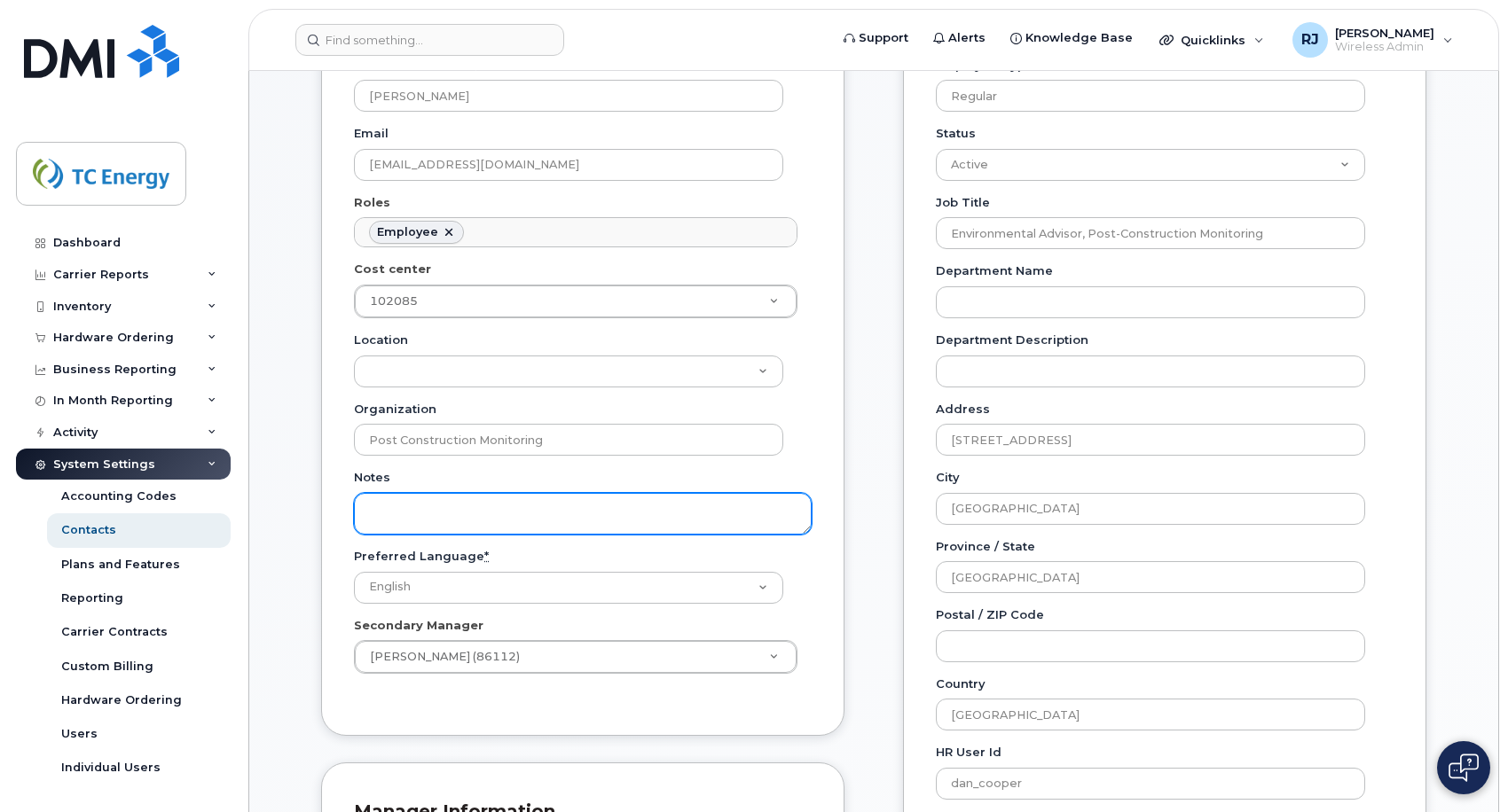
scroll to position [355, 0]
